Goal: Use online tool/utility: Utilize a website feature to perform a specific function

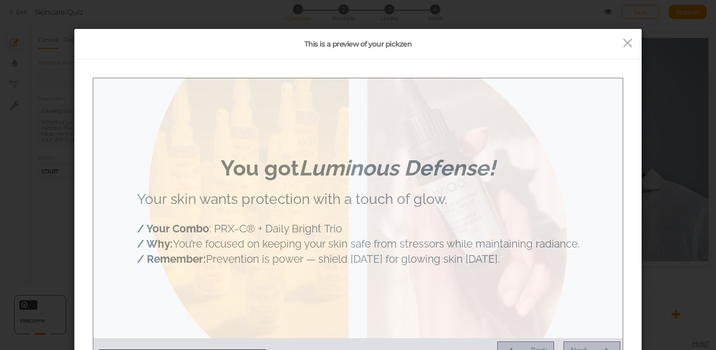
scroll to position [72, 0]
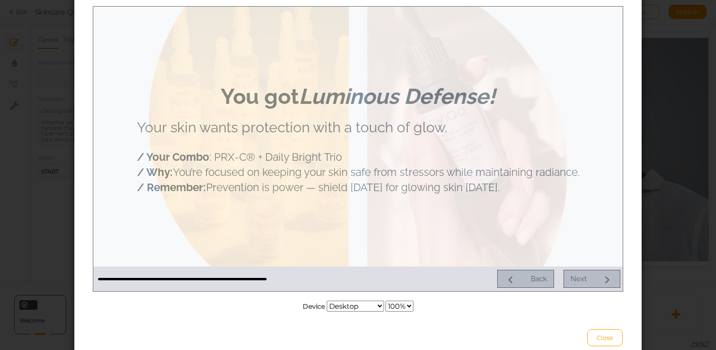
click at [703, 115] on div "This is a preview of your pickzen Device Desktop Small mobile Large mobile 100%…" at bounding box center [358, 175] width 716 height 350
click at [608, 334] on span "Close" at bounding box center [605, 338] width 17 height 8
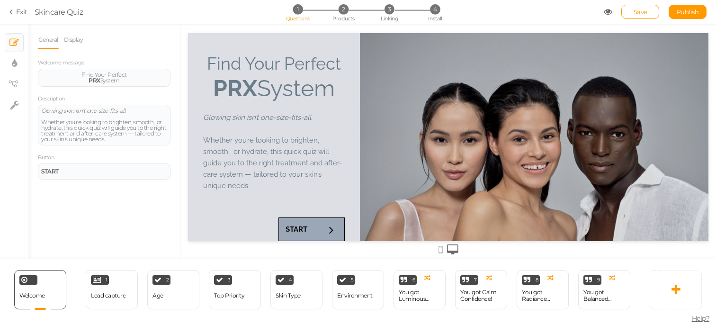
click at [609, 12] on icon at bounding box center [608, 12] width 9 height 9
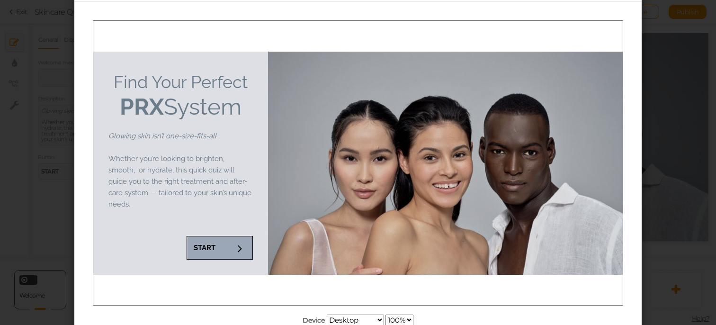
scroll to position [58, 0]
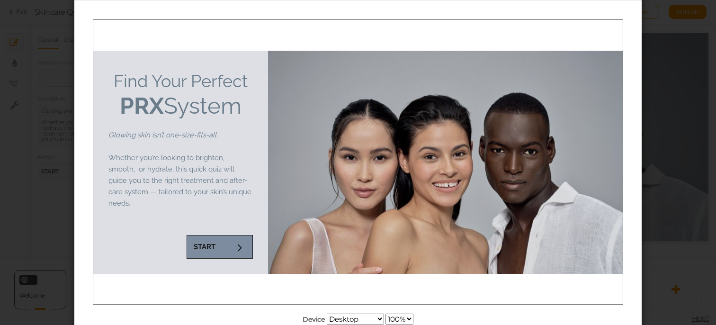
click at [219, 250] on link "START" at bounding box center [220, 247] width 66 height 24
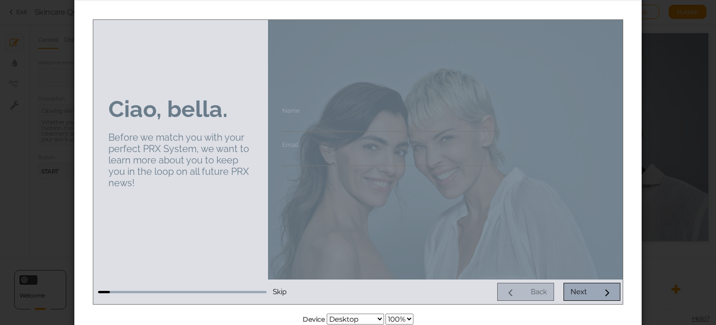
click at [296, 124] on input "Name" at bounding box center [391, 123] width 218 height 18
click at [584, 287] on div "Next" at bounding box center [579, 291] width 16 height 9
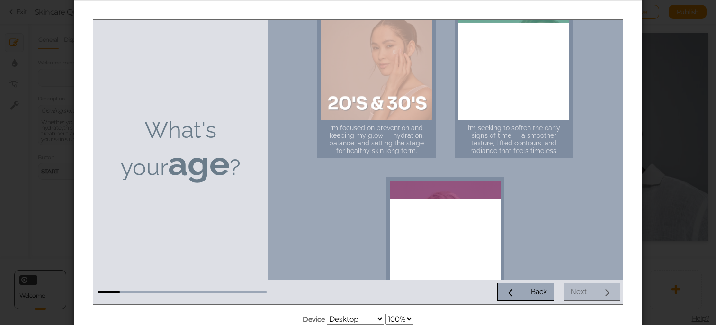
scroll to position [24, 0]
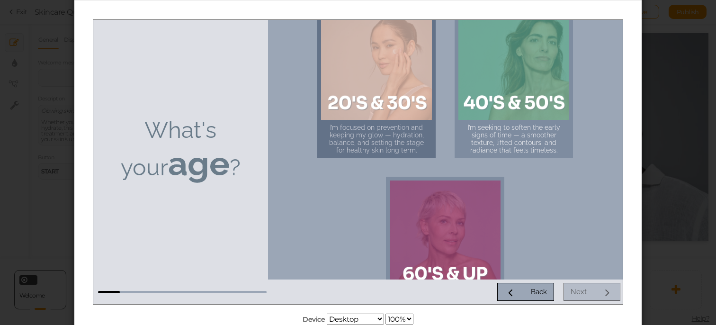
click at [404, 110] on div at bounding box center [376, 64] width 111 height 111
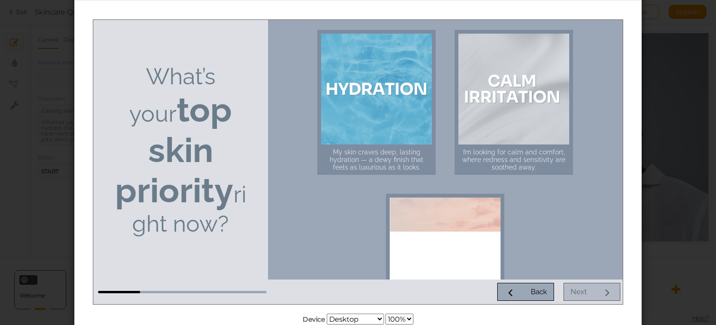
scroll to position [168, 0]
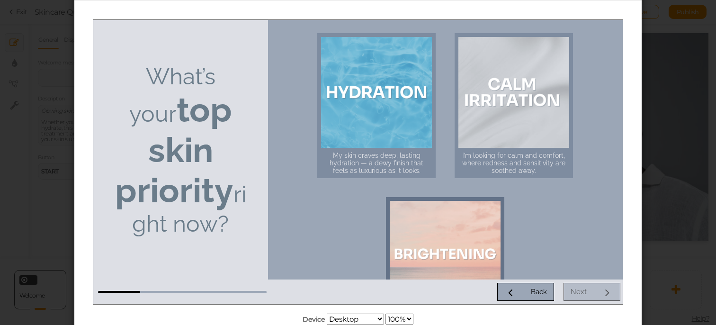
click at [480, 222] on div at bounding box center [445, 255] width 111 height 111
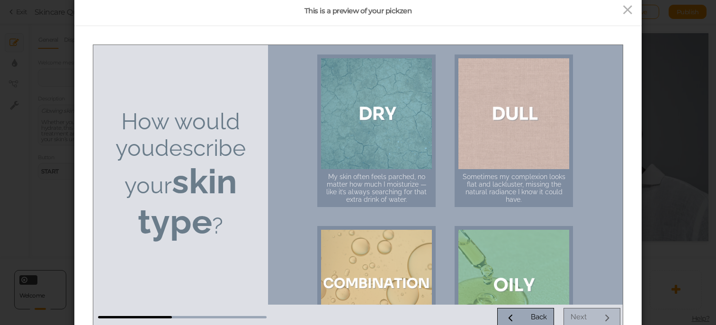
scroll to position [17, 0]
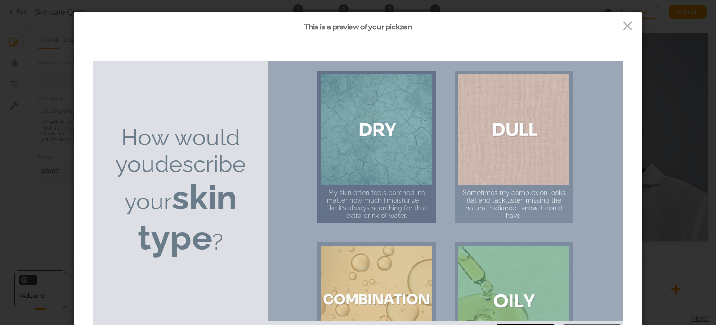
click at [399, 153] on div at bounding box center [376, 129] width 111 height 111
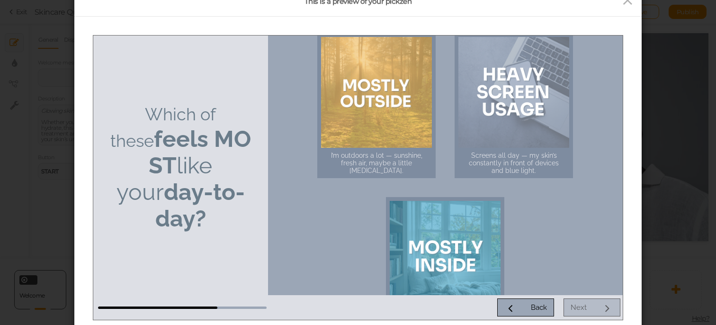
scroll to position [2, 0]
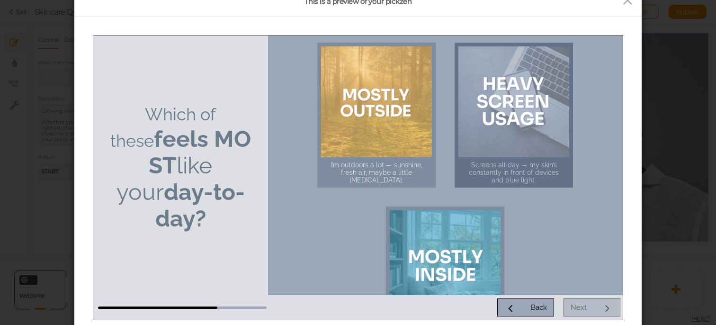
click at [537, 128] on div at bounding box center [514, 101] width 111 height 111
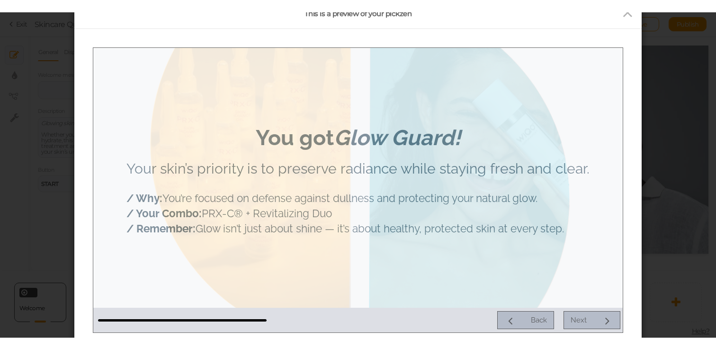
scroll to position [28, 0]
